Goal: Task Accomplishment & Management: Manage account settings

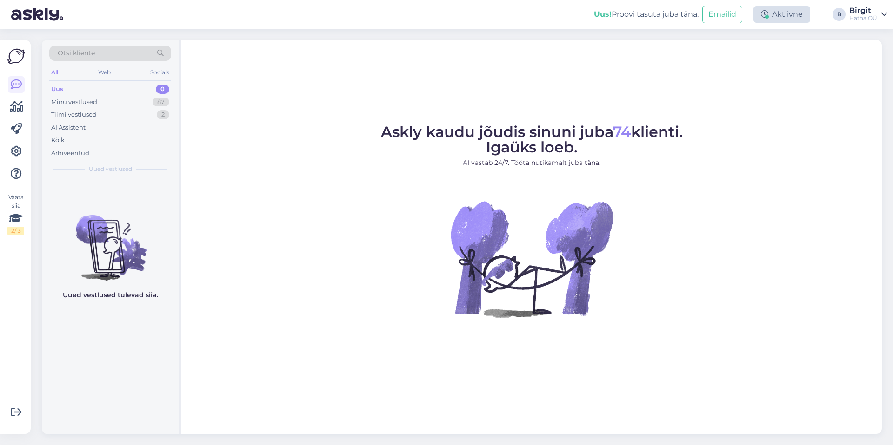
click at [772, 12] on div "Aktiivne" at bounding box center [781, 14] width 57 height 17
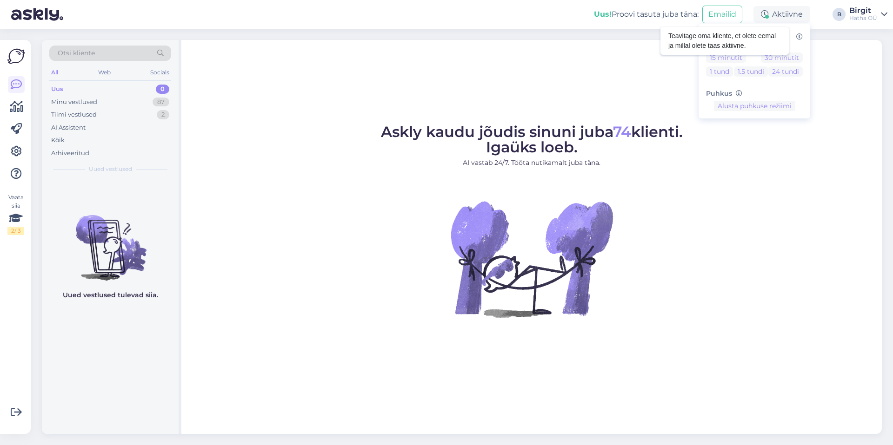
click at [801, 37] on icon at bounding box center [799, 37] width 7 height 7
click at [837, 92] on div "Askly kaudu jõudis sinuni juba 74 klienti. Igaüks loeb. AI vastab 24/7. Tööta n…" at bounding box center [531, 237] width 700 height 394
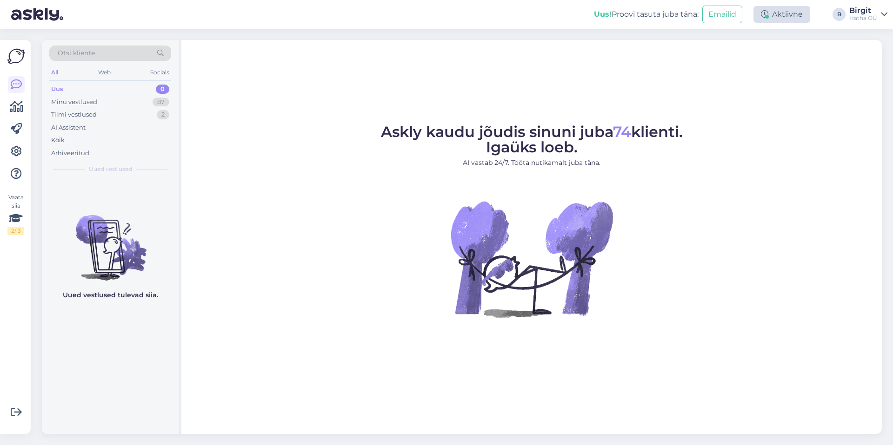
click at [793, 7] on div "Uus! Proovi tasuta [PERSON_NAME]: Emailid Aktiivne Võta paus, Askly hoiab klien…" at bounding box center [446, 14] width 893 height 29
click at [781, 7] on div "Aktiivne" at bounding box center [781, 14] width 57 height 17
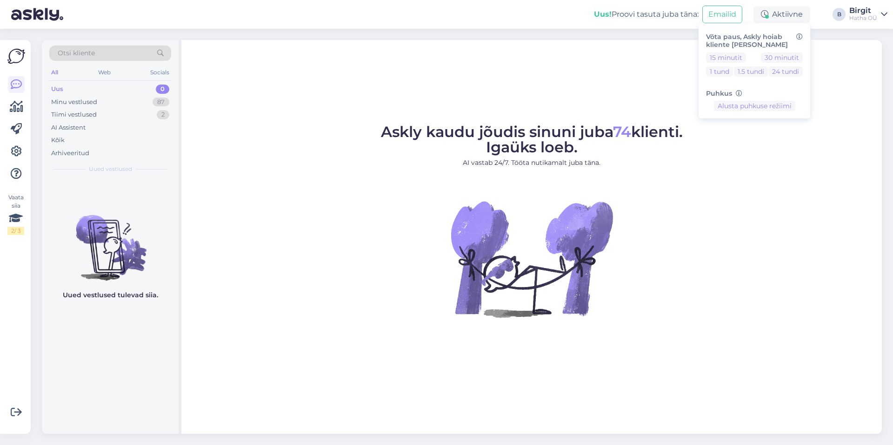
click at [827, 56] on div "Askly kaudu jõudis sinuni juba 74 klienti. Igaüks loeb. AI vastab 24/7. Tööta n…" at bounding box center [531, 237] width 700 height 394
click at [18, 218] on icon at bounding box center [16, 218] width 14 height 17
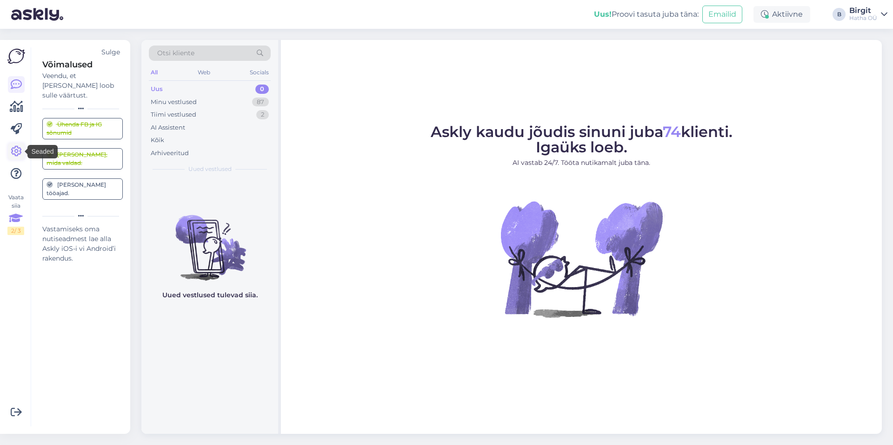
click at [16, 149] on icon at bounding box center [16, 151] width 11 height 11
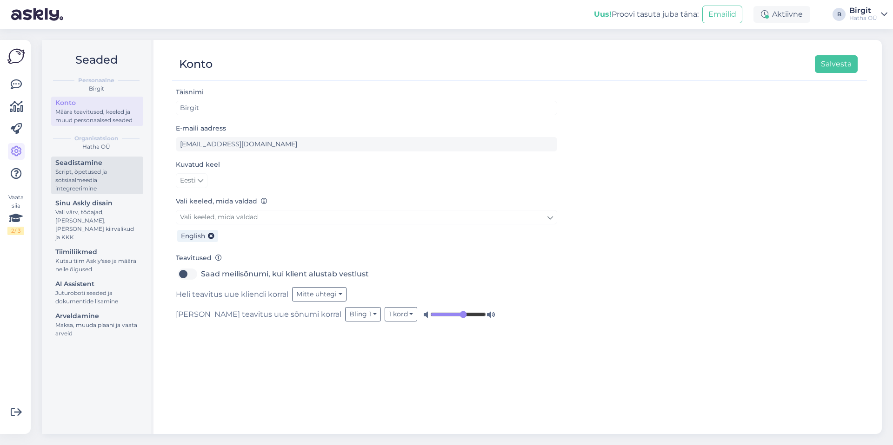
click at [85, 170] on div "Script, õpetused ja sotsiaalmeedia integreerimine" at bounding box center [97, 180] width 84 height 25
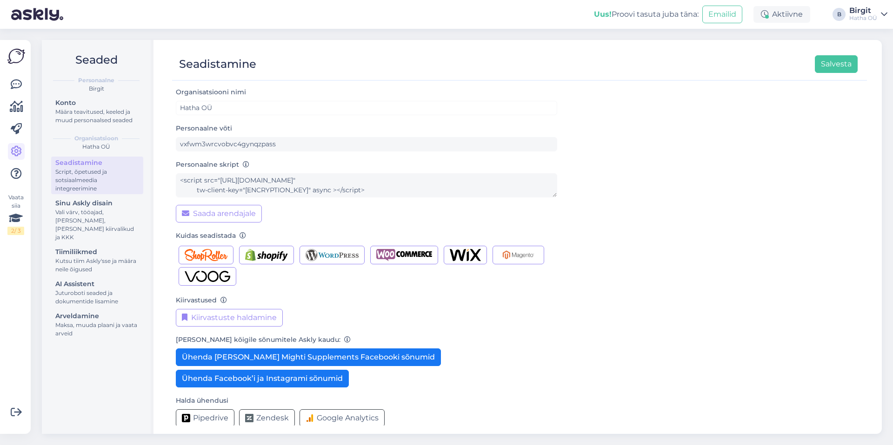
scroll to position [9, 0]
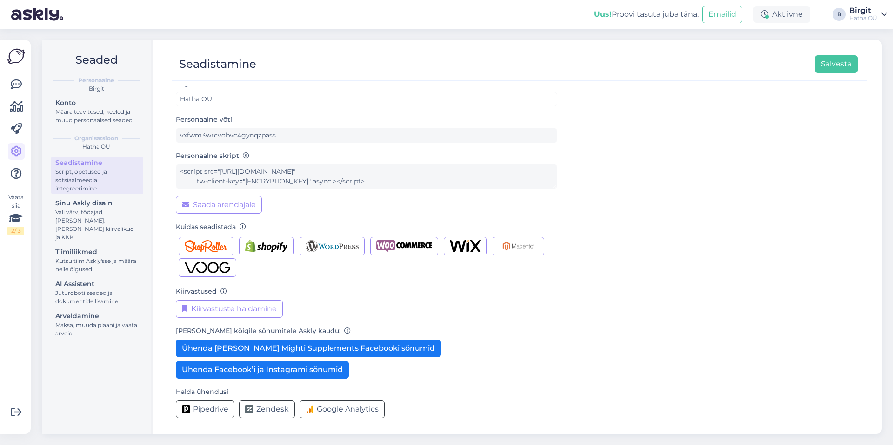
click at [384, 284] on form "Organisatsiooni nimi Hatha OÜ Personaalne võti vxfwm3wrcvobvc4gynqzpass Persona…" at bounding box center [366, 252] width 381 height 348
click at [84, 214] on div "Vali värv, tööajad, [PERSON_NAME], [PERSON_NAME] kiirvalikud ja KKK" at bounding box center [97, 224] width 84 height 33
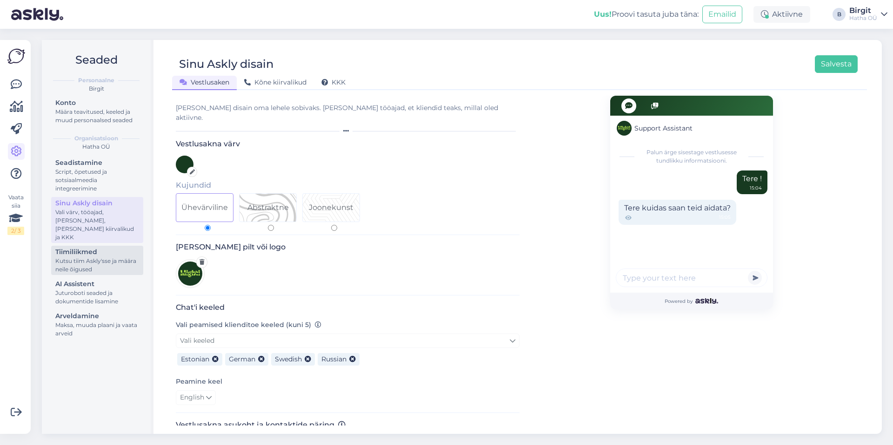
click at [97, 257] on div "Kutsu tiim Askly'sse ja määra neile õigused" at bounding box center [97, 265] width 84 height 17
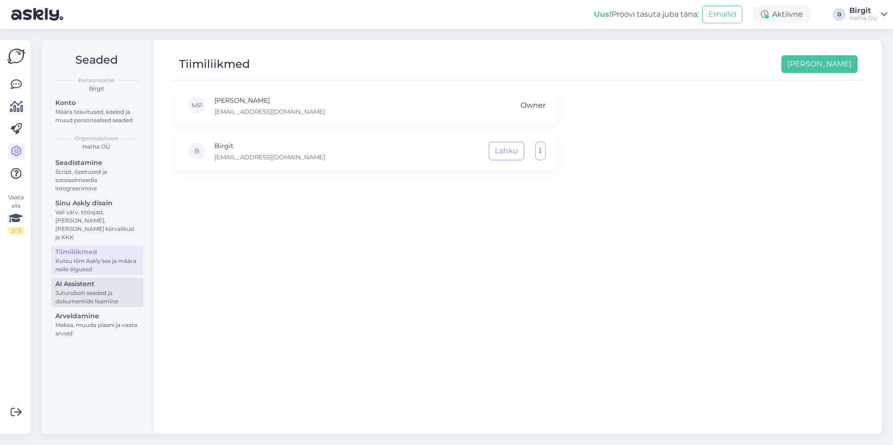
click at [96, 289] on div "Juturoboti seaded ja dokumentide lisamine" at bounding box center [97, 297] width 84 height 17
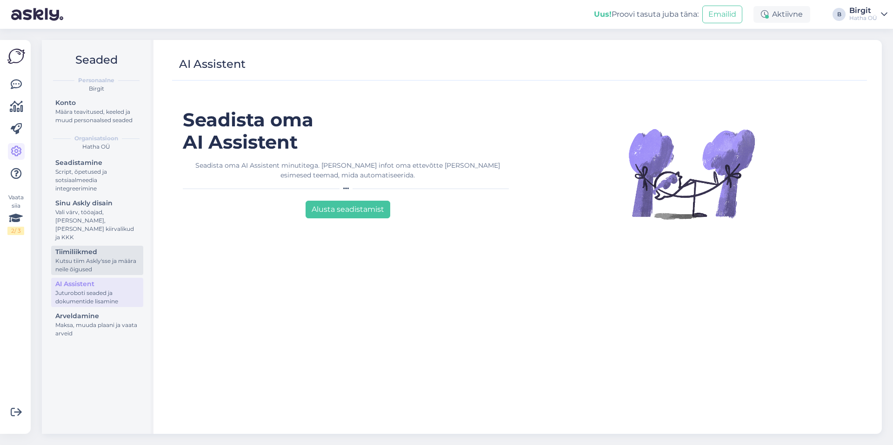
click at [93, 257] on div "Kutsu tiim Askly'sse ja määra neile õigused" at bounding box center [97, 265] width 84 height 17
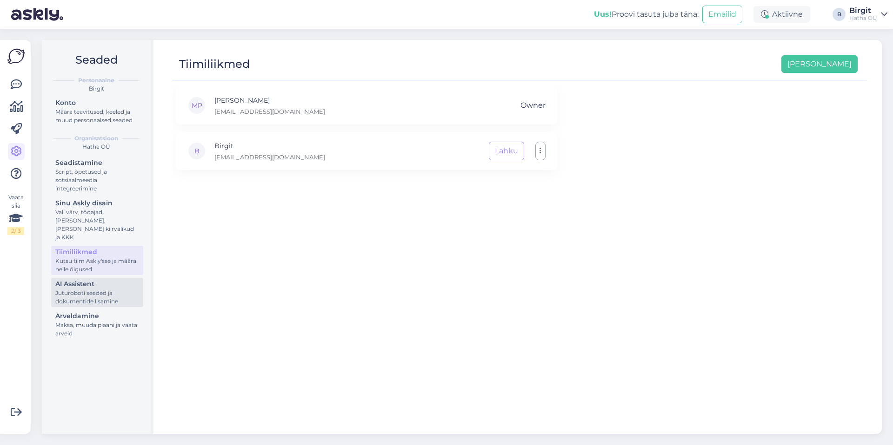
click at [93, 289] on div "Juturoboti seaded ja dokumentide lisamine" at bounding box center [97, 297] width 84 height 17
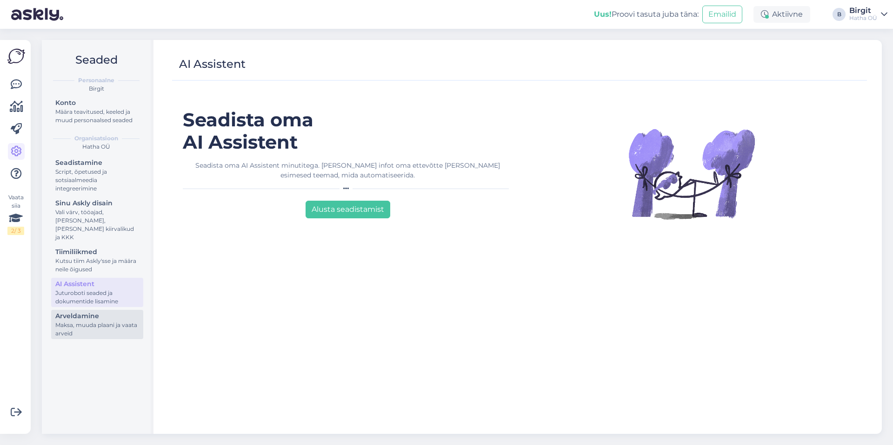
click at [108, 311] on div "Arveldamine" at bounding box center [97, 316] width 84 height 10
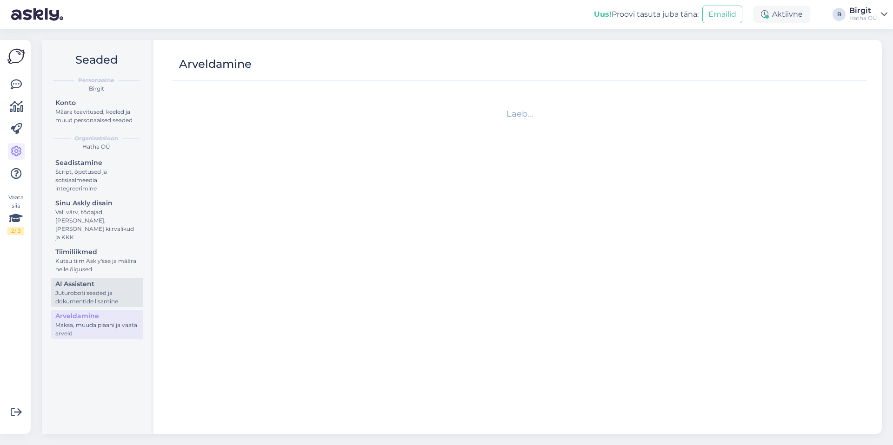
click at [97, 289] on div "Juturoboti seaded ja dokumentide lisamine" at bounding box center [97, 297] width 84 height 17
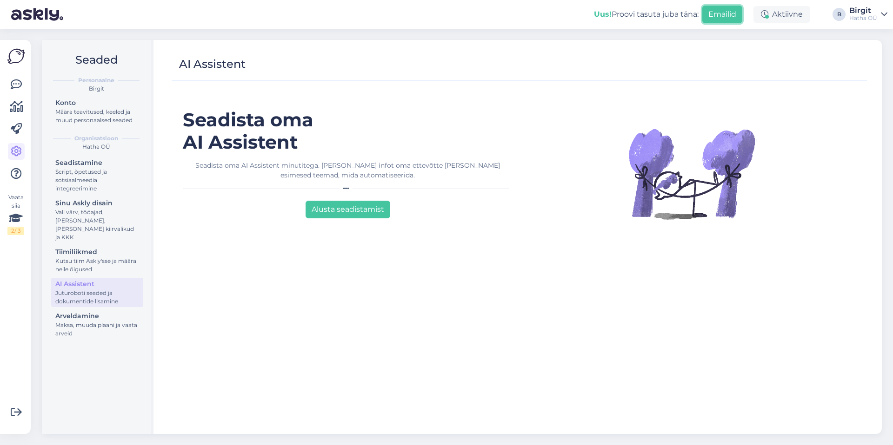
click at [722, 16] on button "Emailid" at bounding box center [722, 15] width 40 height 18
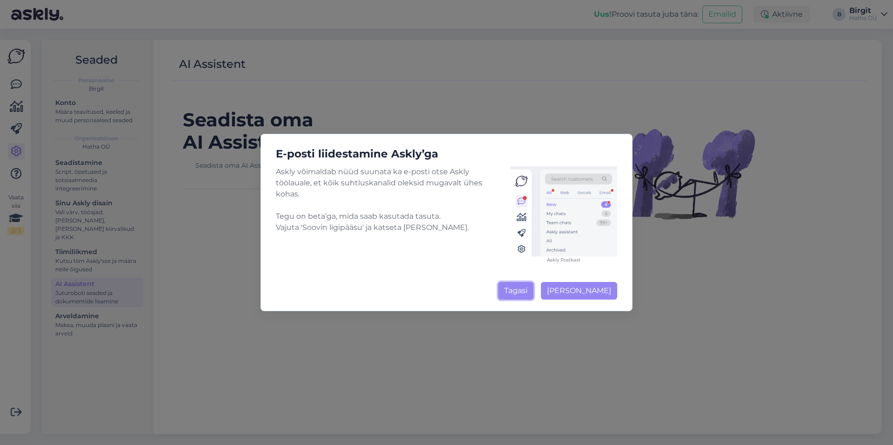
click at [518, 289] on button "Tagasi" at bounding box center [515, 291] width 35 height 18
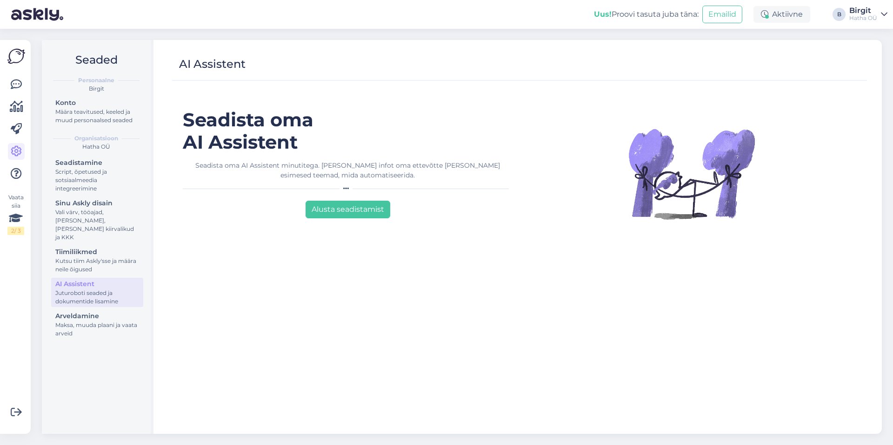
click at [271, 287] on div "Seadista oma AI Assistent Seadista oma AI Assistent minutitega. [PERSON_NAME] i…" at bounding box center [348, 267] width 344 height 317
click at [16, 82] on icon at bounding box center [16, 84] width 11 height 11
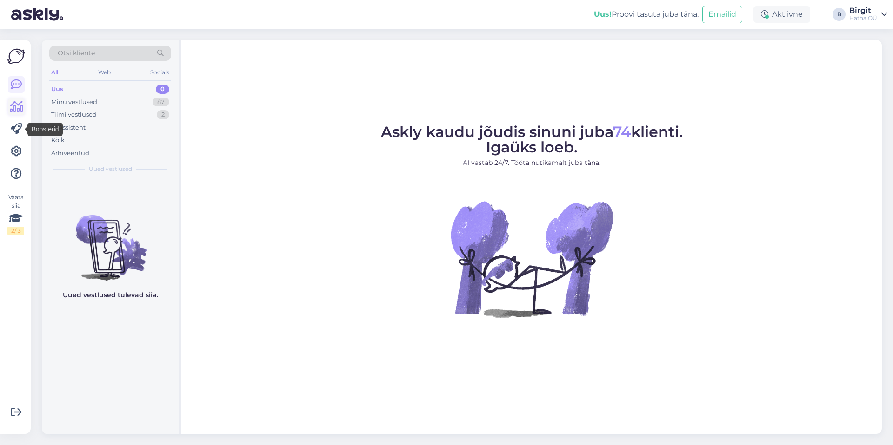
click at [13, 106] on icon at bounding box center [16, 106] width 13 height 11
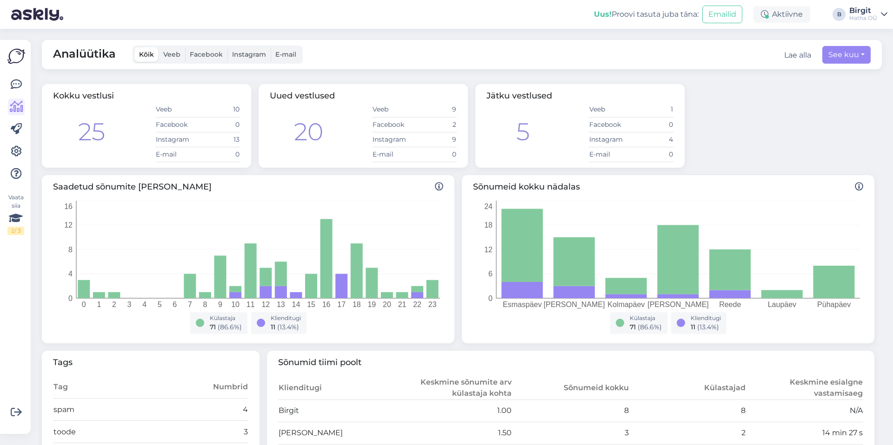
click at [245, 54] on span "Instagram" at bounding box center [249, 54] width 34 height 8
click at [227, 47] on input "Instagram" at bounding box center [227, 47] width 0 height 0
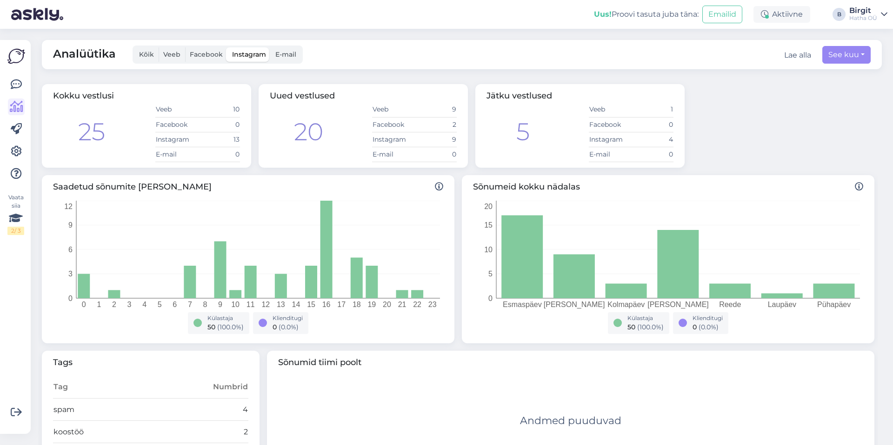
click at [205, 60] on label "Facebook" at bounding box center [206, 54] width 42 height 14
click at [185, 47] on input "Facebook" at bounding box center [185, 47] width 0 height 0
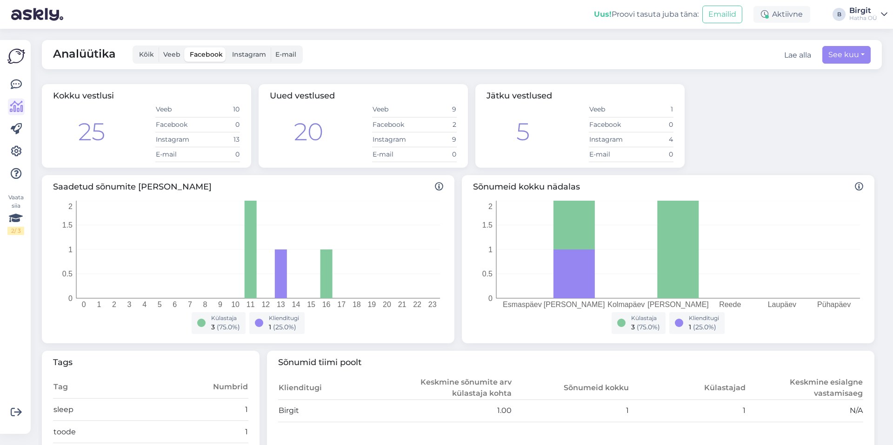
click at [168, 55] on span "Veeb" at bounding box center [171, 54] width 17 height 8
click at [159, 47] on input "Veeb" at bounding box center [159, 47] width 0 height 0
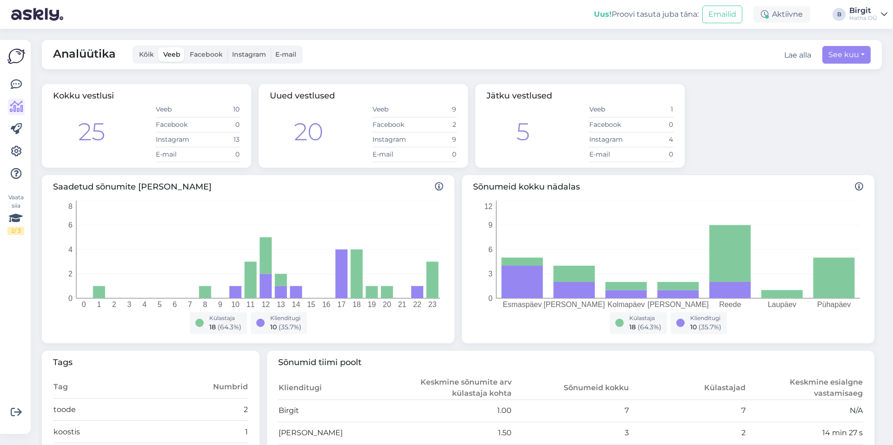
scroll to position [207, 0]
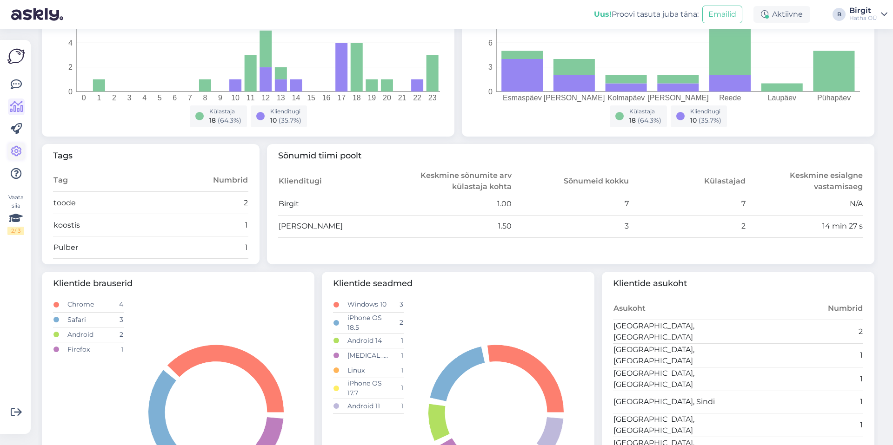
click at [7, 152] on div "Vaata siia 2 / 3" at bounding box center [16, 236] width 18 height 379
click at [14, 150] on icon at bounding box center [16, 151] width 11 height 11
